Goal: Register for event/course

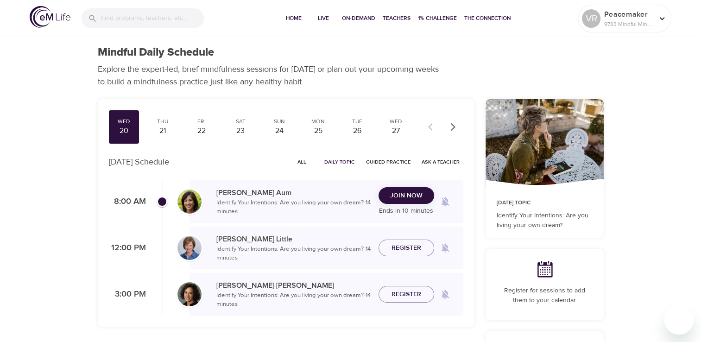
click at [394, 202] on button "Join Now" at bounding box center [406, 195] width 56 height 17
